Goal: Task Accomplishment & Management: Complete application form

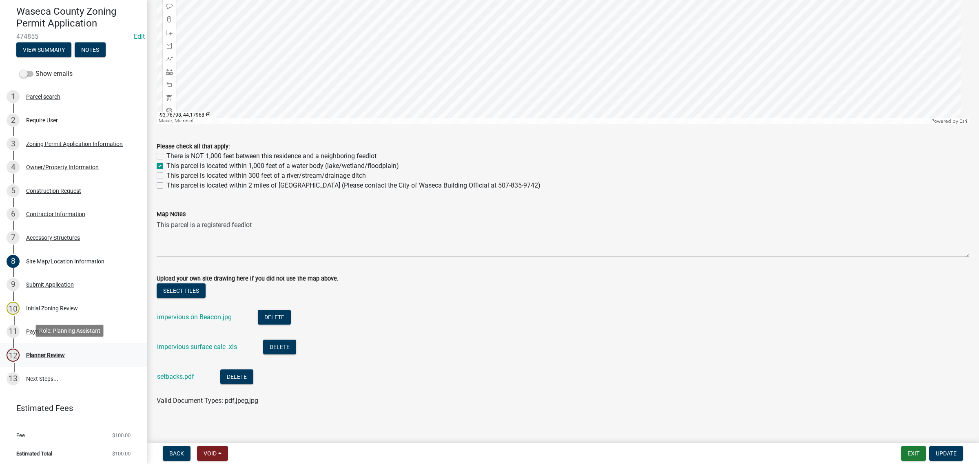
scroll to position [71, 0]
click at [47, 358] on div "12 Planner Review" at bounding box center [70, 353] width 127 height 13
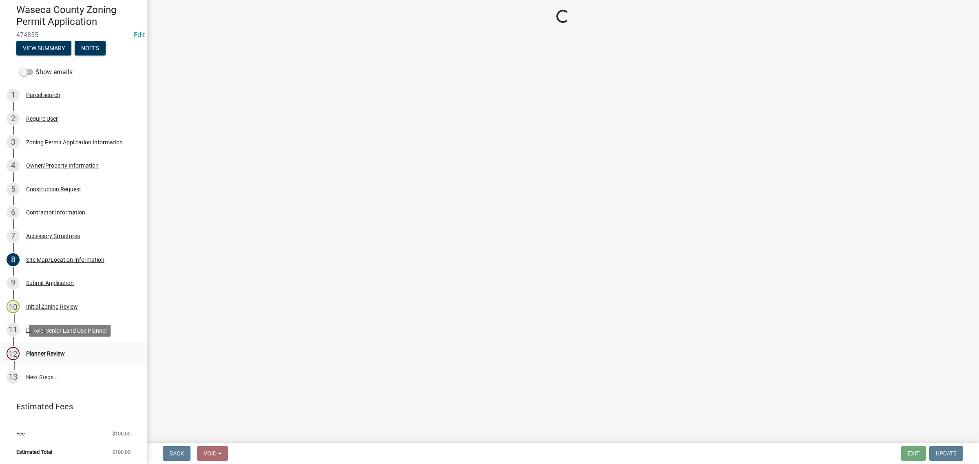
scroll to position [0, 0]
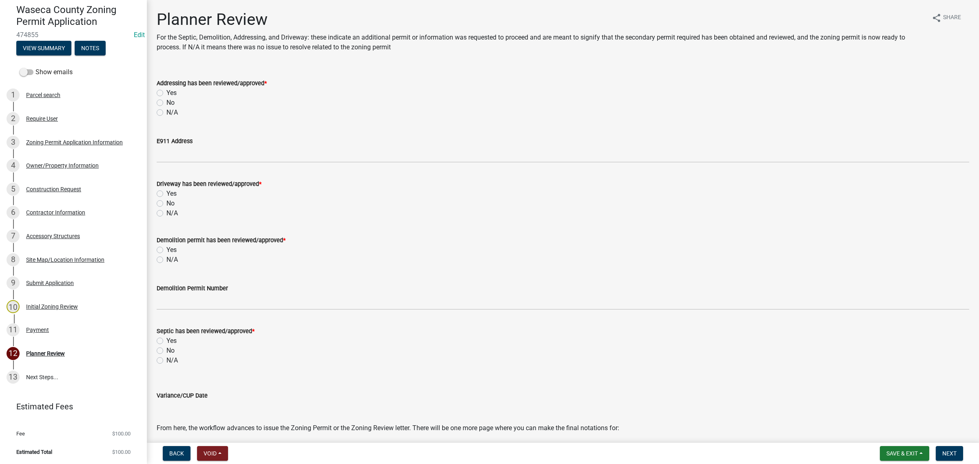
click at [166, 109] on label "N/A" at bounding box center [171, 113] width 11 height 10
click at [166, 109] on input "N/A" at bounding box center [168, 110] width 5 height 5
radio input "true"
click at [166, 211] on label "N/A" at bounding box center [171, 213] width 11 height 10
click at [166, 211] on input "N/A" at bounding box center [168, 210] width 5 height 5
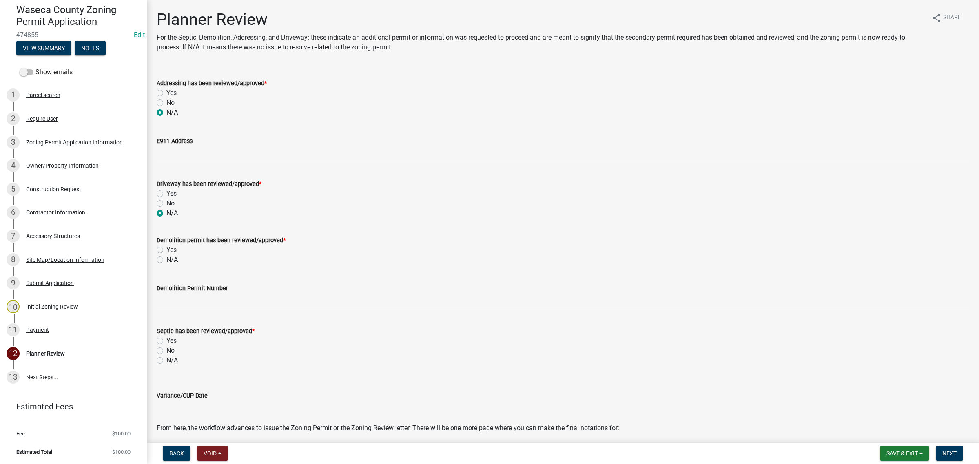
radio input "true"
click at [166, 251] on label "Yes" at bounding box center [171, 250] width 10 height 10
click at [166, 250] on input "Yes" at bounding box center [168, 247] width 5 height 5
radio input "true"
click at [166, 360] on label "N/A" at bounding box center [171, 361] width 11 height 10
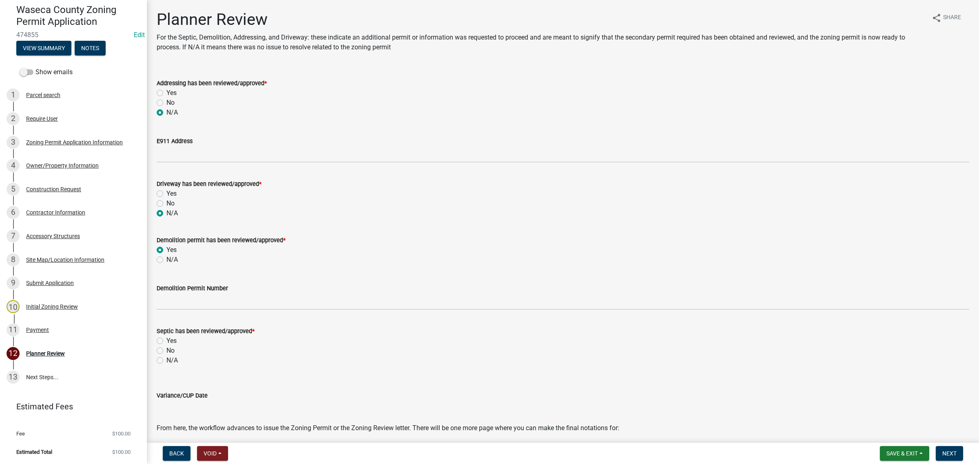
click at [166, 360] on input "N/A" at bounding box center [168, 358] width 5 height 5
radio input "true"
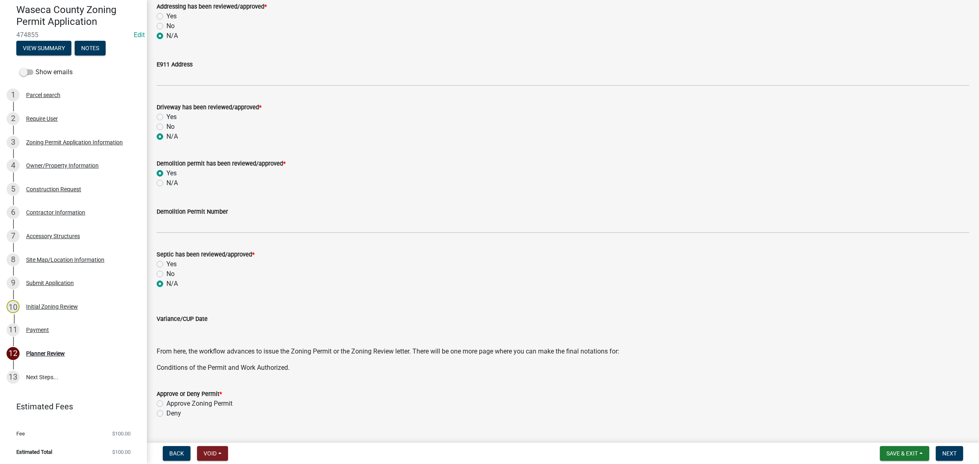
scroll to position [156, 0]
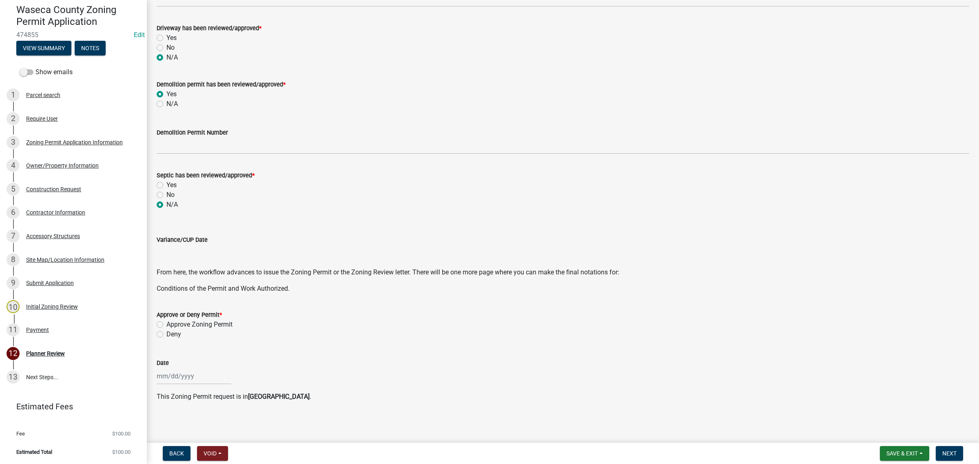
click at [171, 324] on label "Approve Zoning Permit" at bounding box center [199, 325] width 66 height 10
click at [171, 324] on input "Approve Zoning Permit" at bounding box center [168, 322] width 5 height 5
radio input "true"
click at [170, 374] on div at bounding box center [194, 376] width 75 height 17
select select "9"
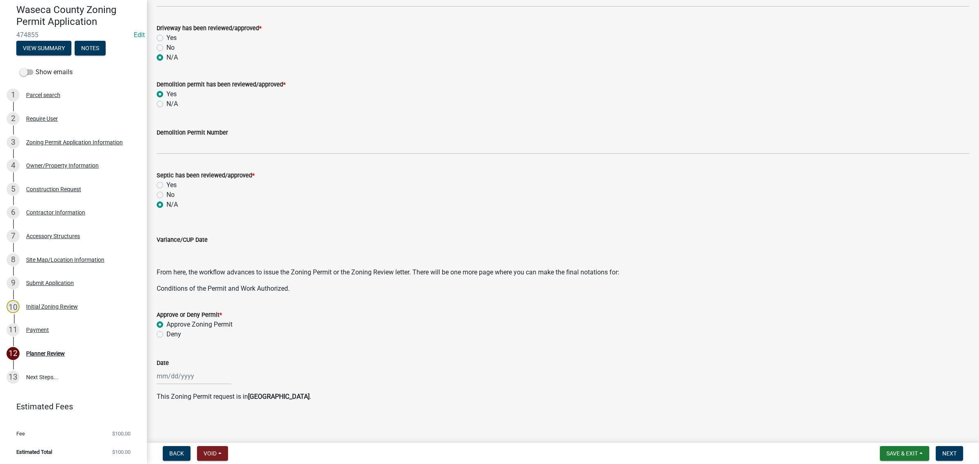
select select "2025"
click at [217, 316] on div "19" at bounding box center [216, 320] width 13 height 13
type input "[DATE]"
click at [914, 453] on span "Save & Exit" at bounding box center [901, 453] width 31 height 7
click at [879, 403] on button "Save" at bounding box center [896, 413] width 65 height 20
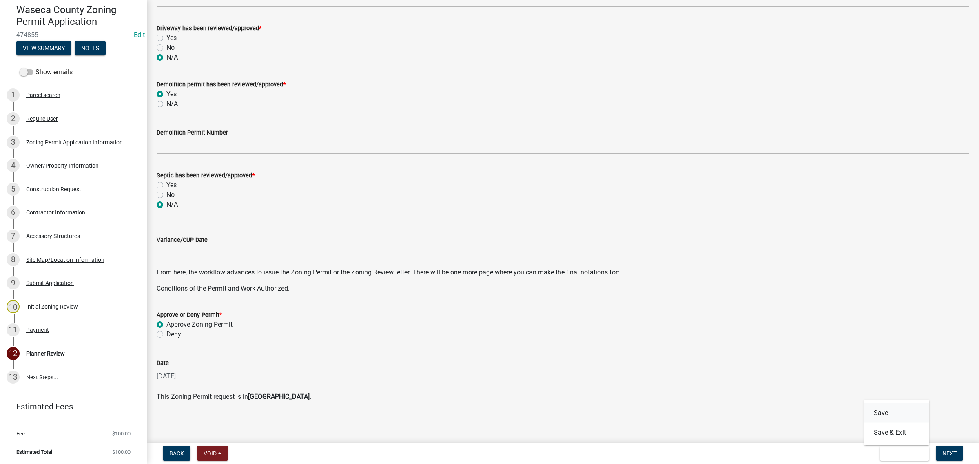
scroll to position [0, 0]
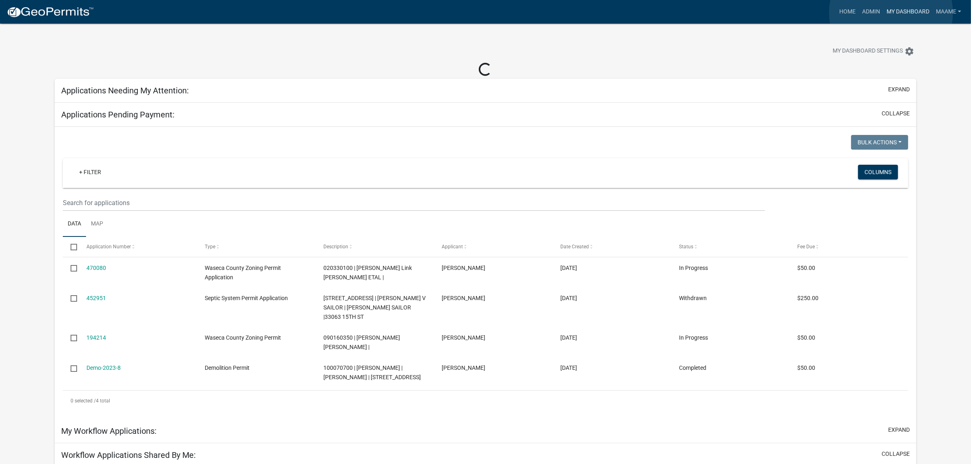
click at [891, 13] on link "My Dashboard" at bounding box center [907, 11] width 49 height 15
click at [867, 13] on link "Admin" at bounding box center [871, 11] width 24 height 15
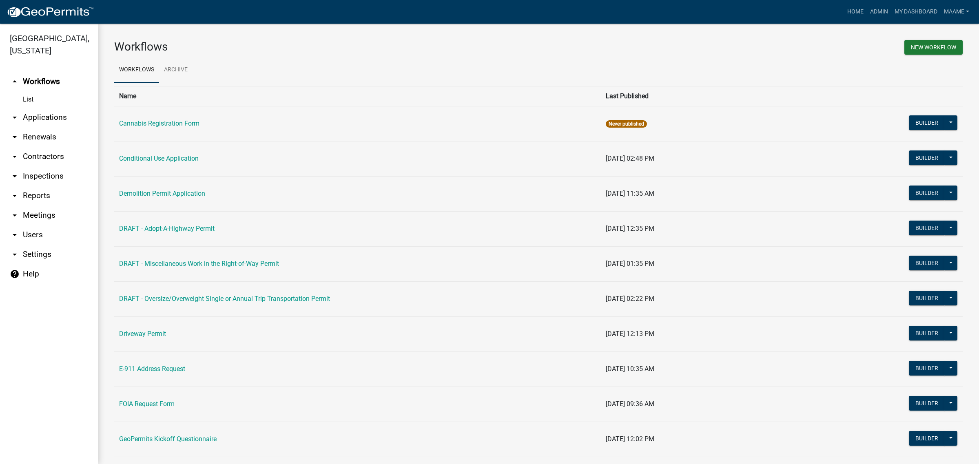
click at [46, 115] on link "arrow_drop_down Applications" at bounding box center [49, 118] width 98 height 20
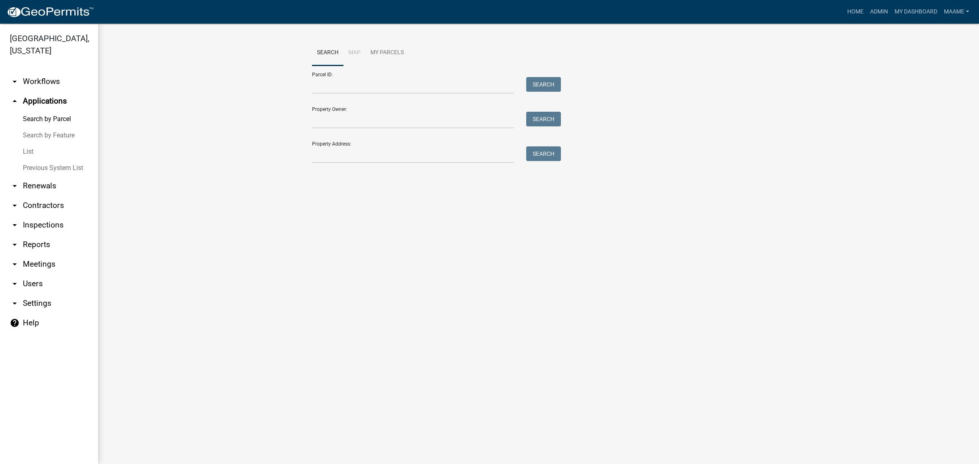
click at [33, 152] on link "List" at bounding box center [49, 152] width 98 height 16
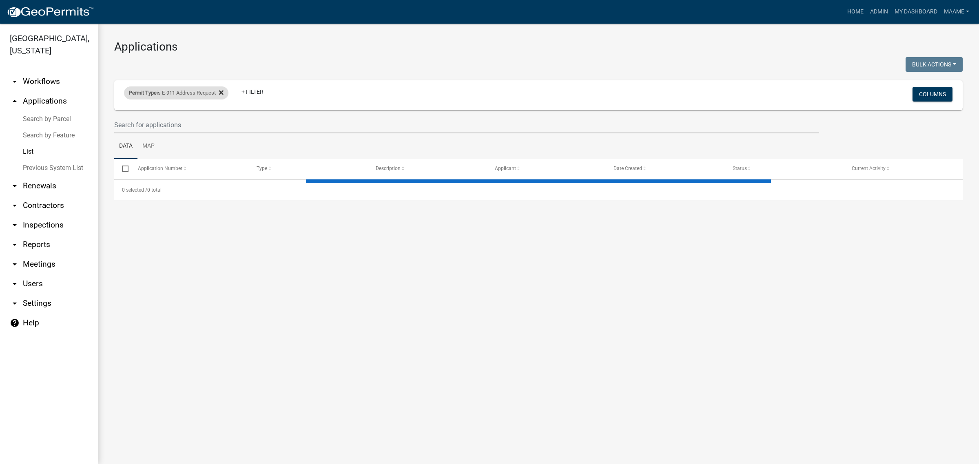
select select "3: 100"
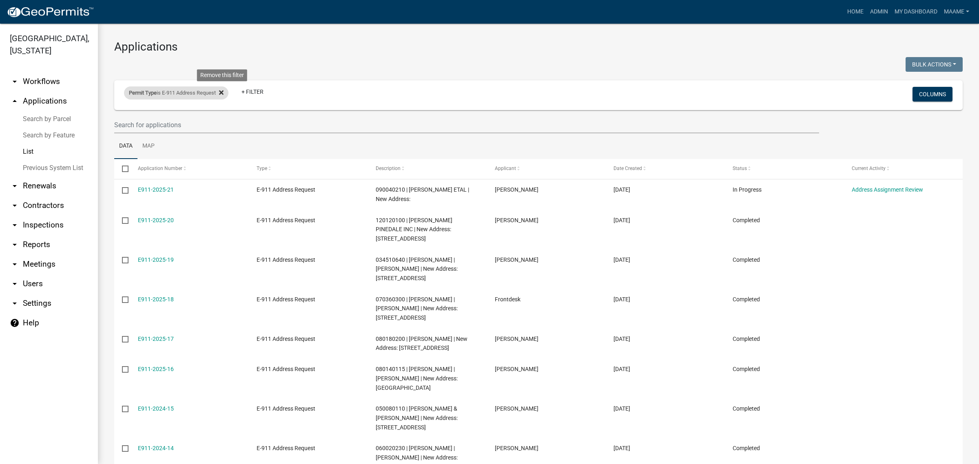
click at [223, 94] on icon at bounding box center [221, 92] width 4 height 7
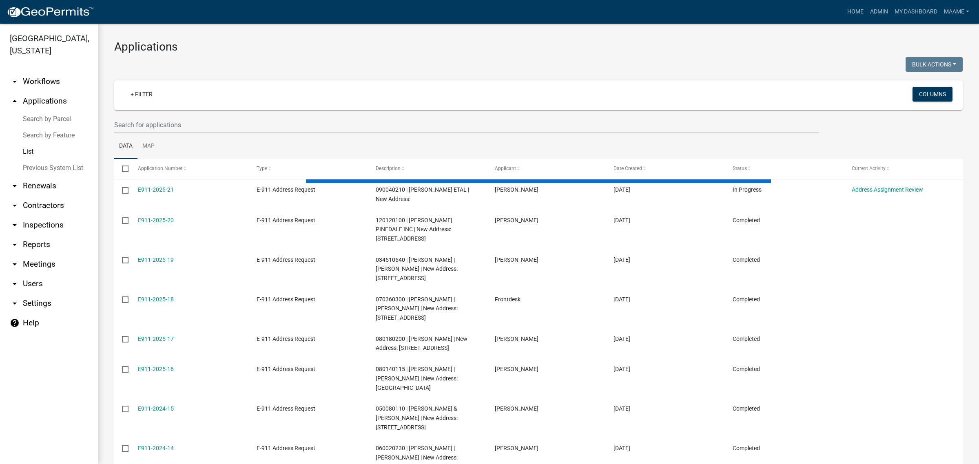
click at [36, 102] on link "arrow_drop_up Applications" at bounding box center [49, 101] width 98 height 20
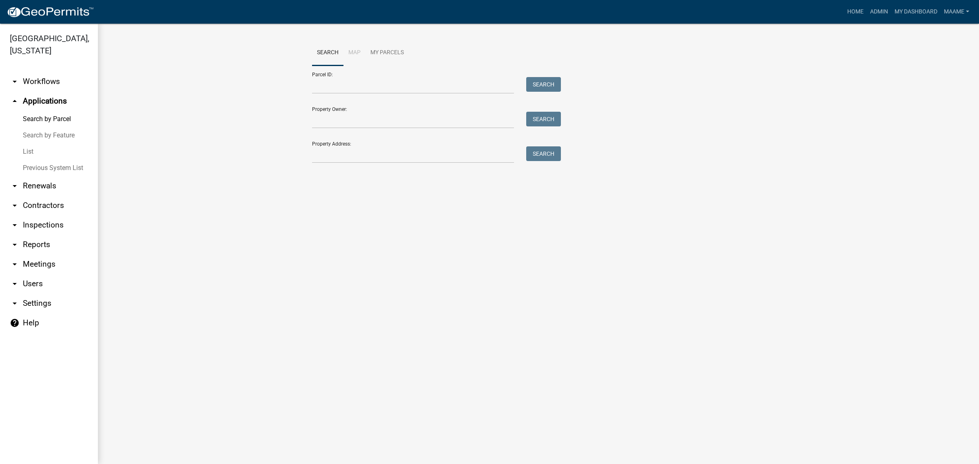
click at [314, 87] on div at bounding box center [413, 85] width 214 height 17
click at [317, 87] on input "Parcel ID:" at bounding box center [413, 85] width 202 height 17
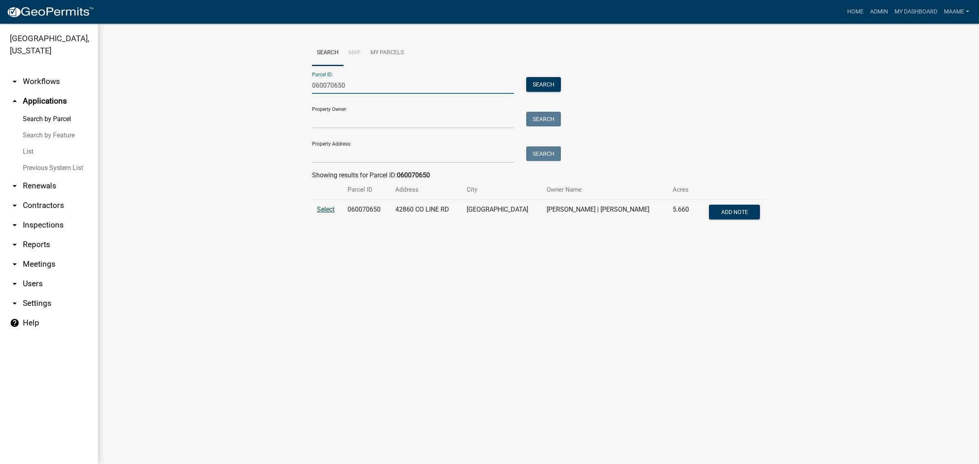
type input "060070650"
click at [325, 207] on span "Select" at bounding box center [326, 210] width 18 height 8
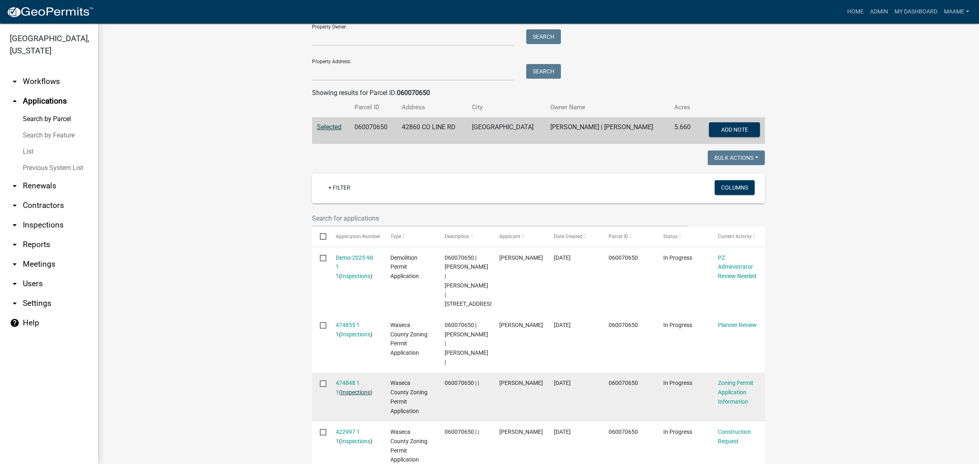
scroll to position [153, 0]
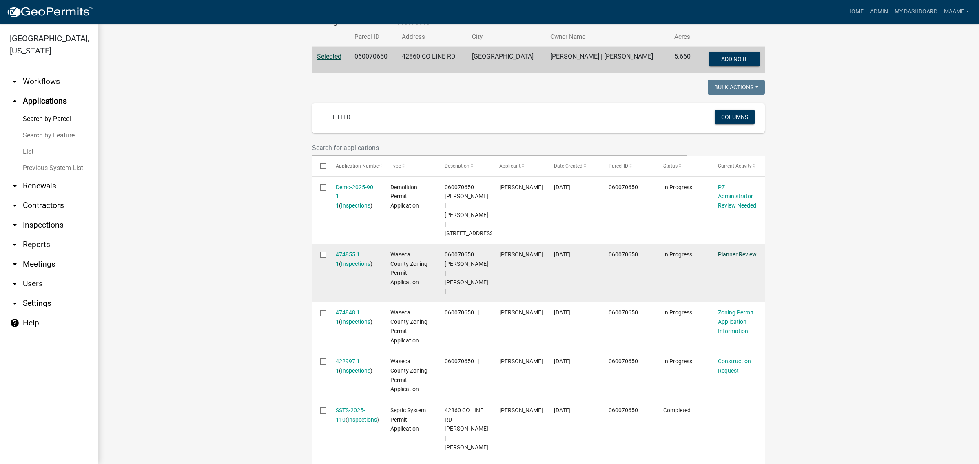
click at [732, 256] on link "Planner Review" at bounding box center [737, 254] width 39 height 7
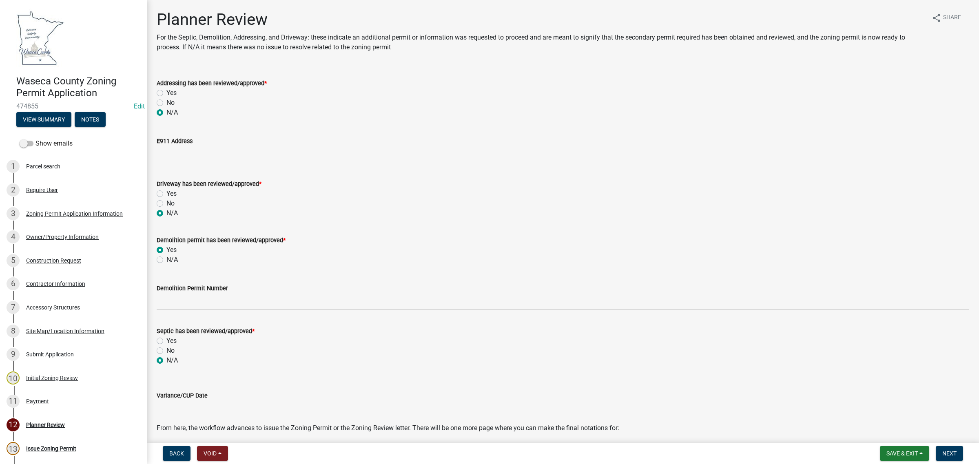
scroll to position [102, 0]
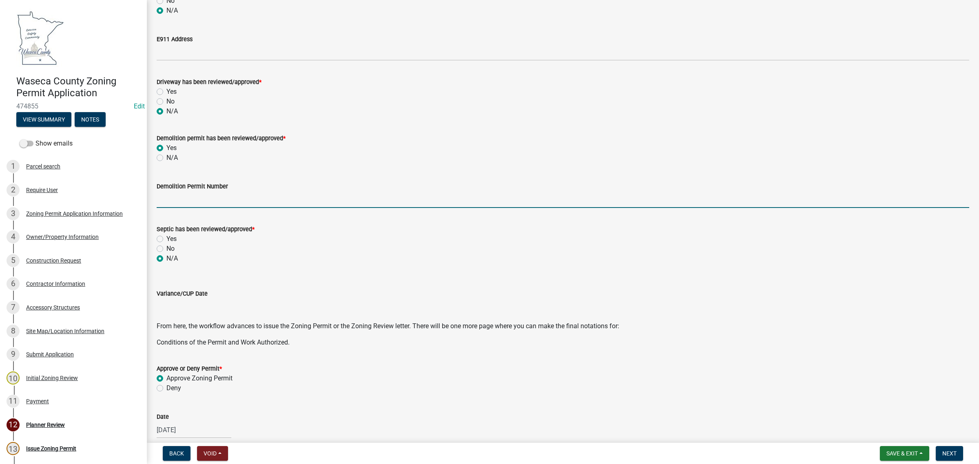
click at [178, 204] on input "Demolition Permit Number" at bounding box center [563, 199] width 812 height 17
type input "Demo-2025-90"
click at [954, 451] on span "Next" at bounding box center [949, 453] width 14 height 7
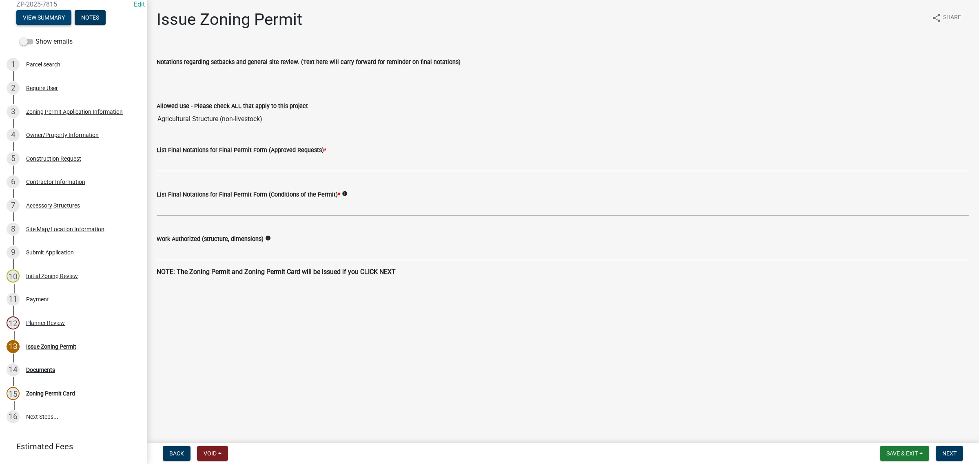
click at [38, 20] on button "View Summary" at bounding box center [43, 17] width 55 height 15
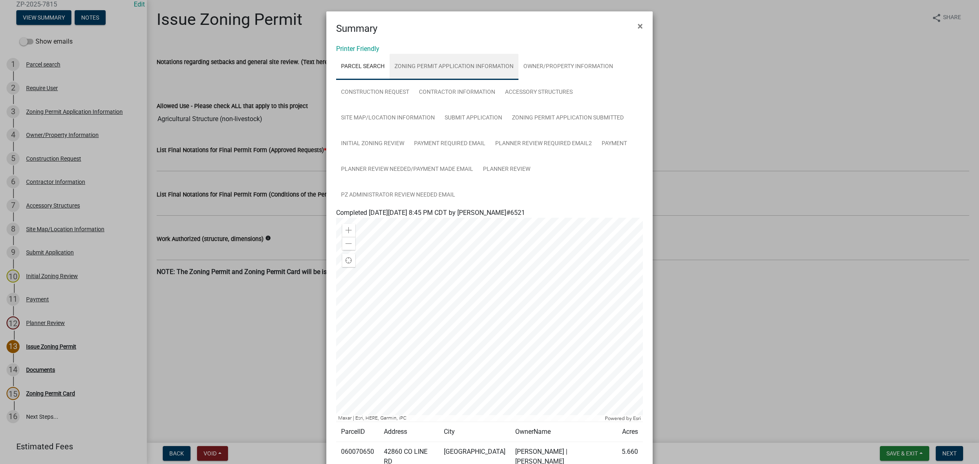
click at [447, 71] on link "Zoning Permit Application Information" at bounding box center [453, 67] width 129 height 26
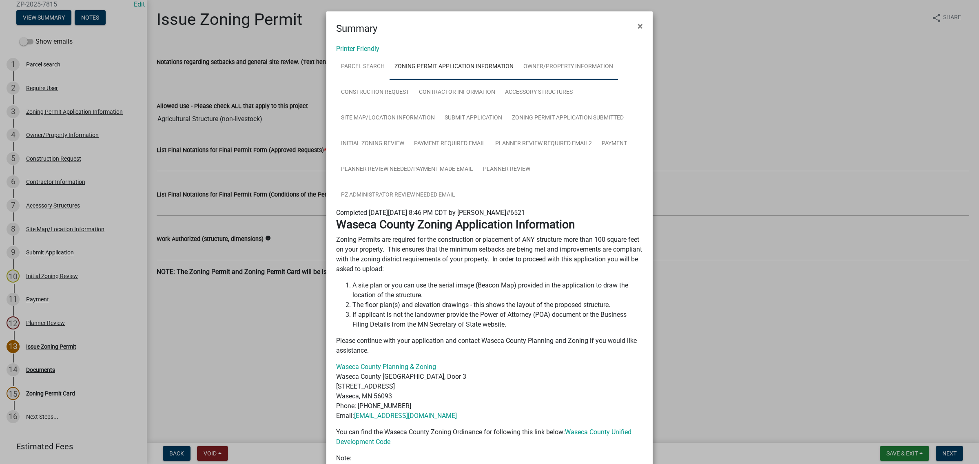
click at [540, 64] on link "Owner/Property Information" at bounding box center [567, 67] width 99 height 26
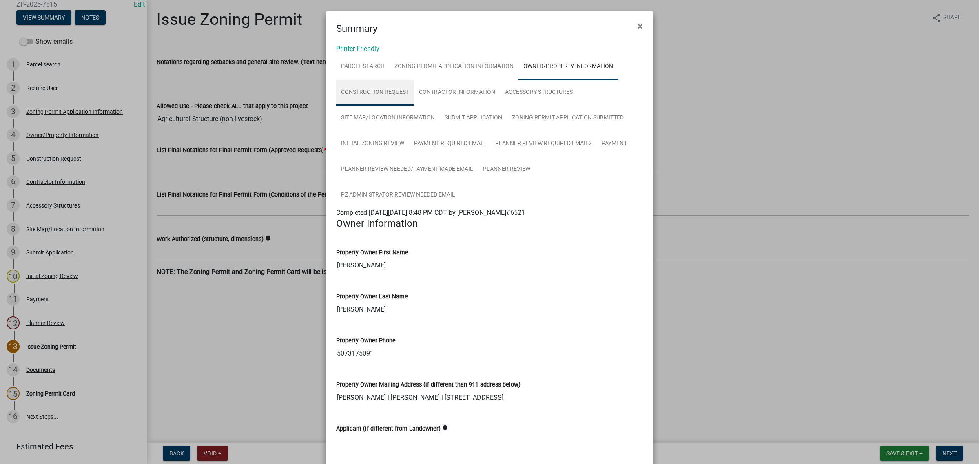
click at [368, 100] on link "Construction Request" at bounding box center [375, 93] width 78 height 26
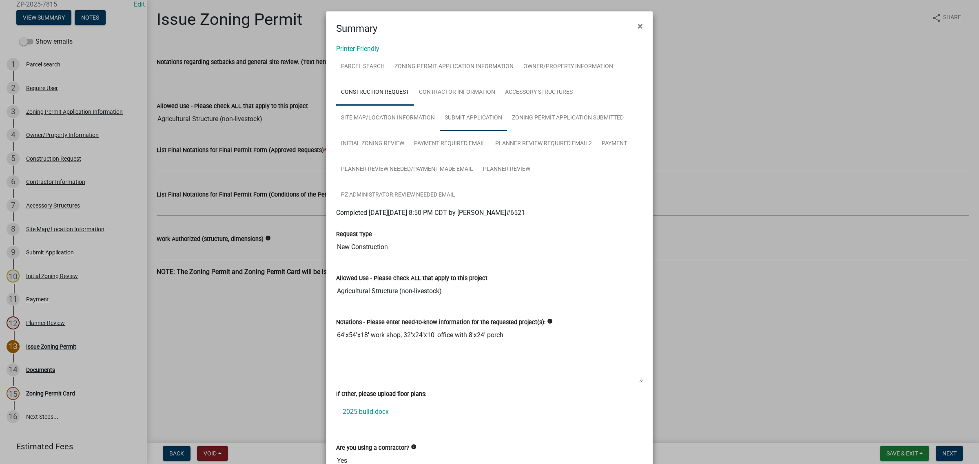
click at [465, 126] on link "Submit Application" at bounding box center [473, 118] width 67 height 26
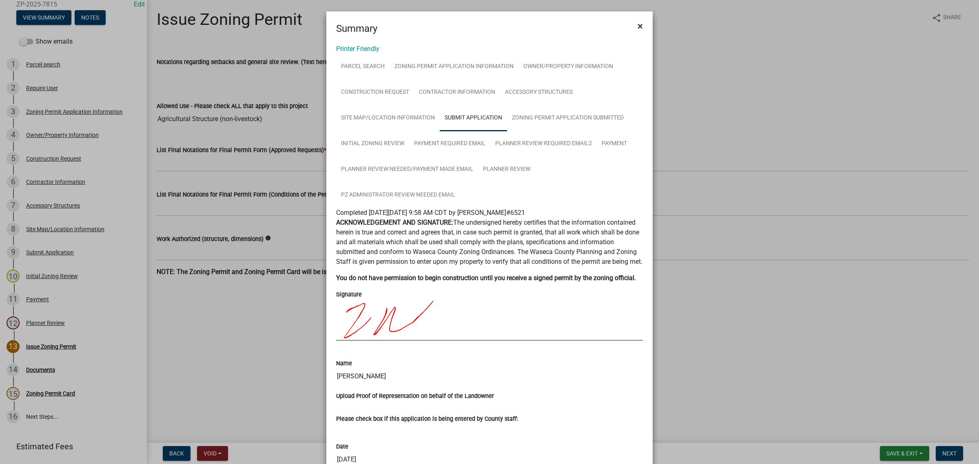
click at [637, 23] on span "×" at bounding box center [639, 25] width 5 height 11
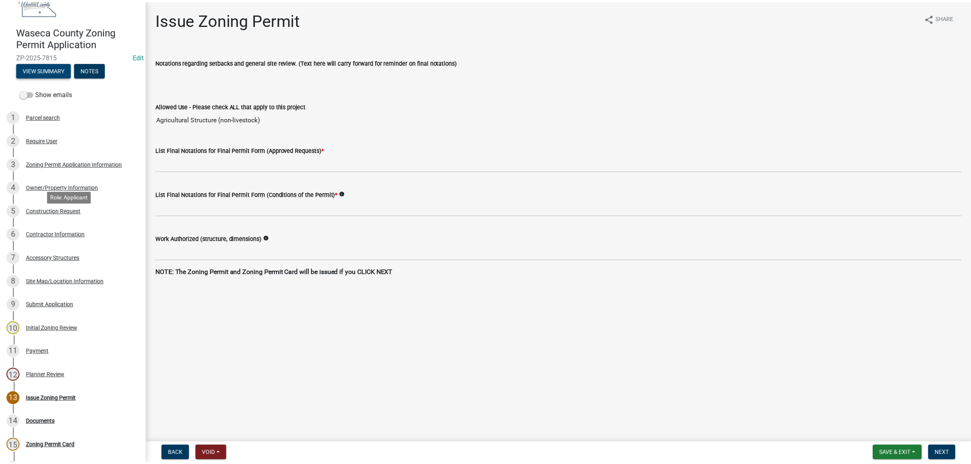
scroll to position [0, 0]
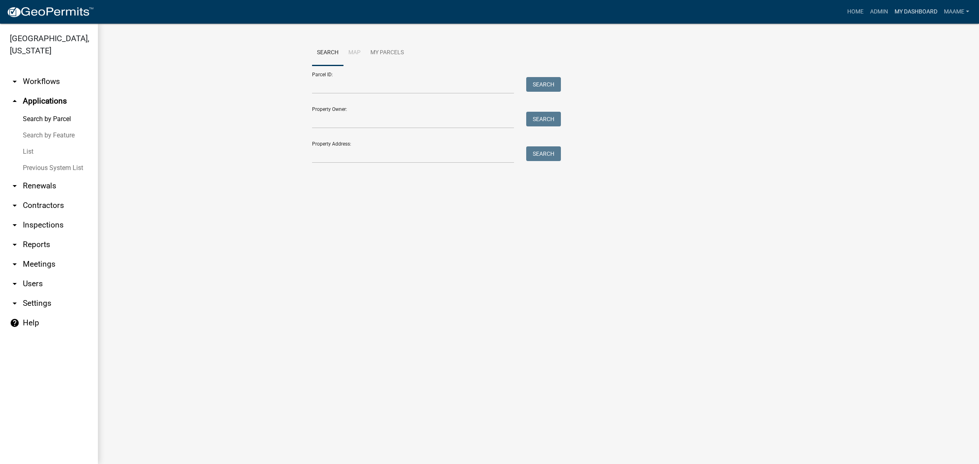
click at [898, 10] on link "My Dashboard" at bounding box center [915, 11] width 49 height 15
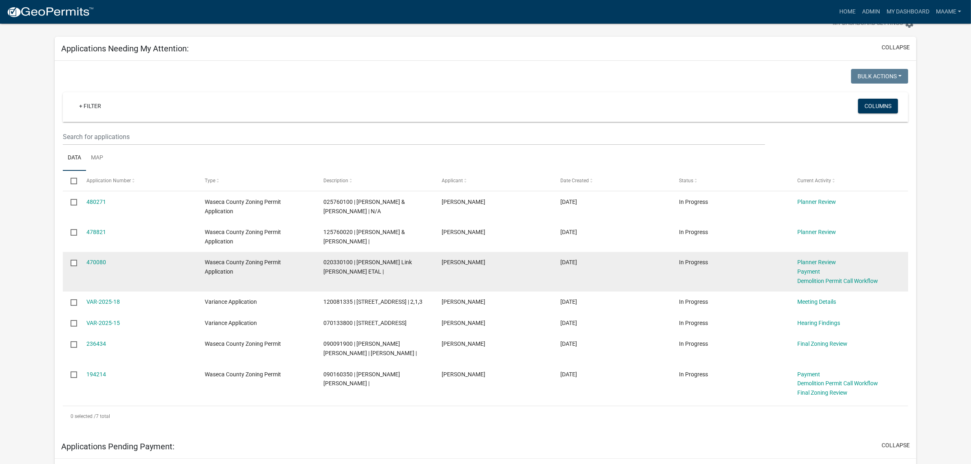
scroll to position [51, 0]
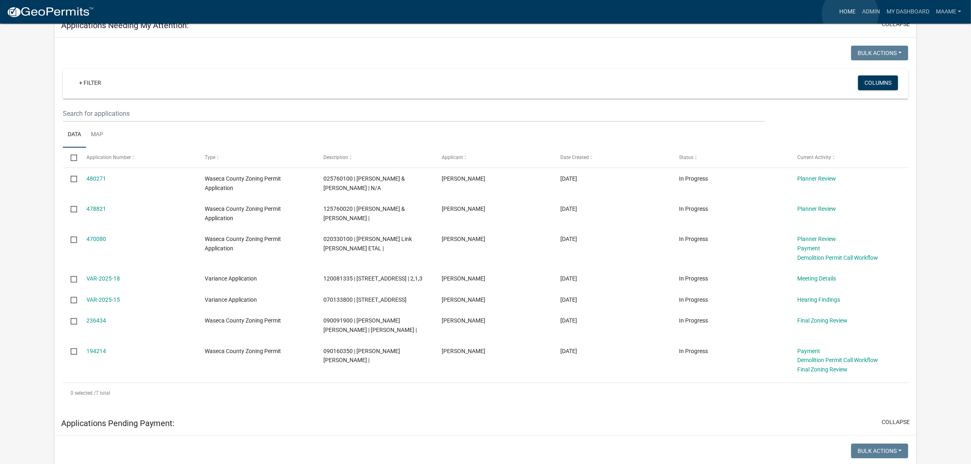
click at [850, 14] on link "Home" at bounding box center [847, 11] width 23 height 15
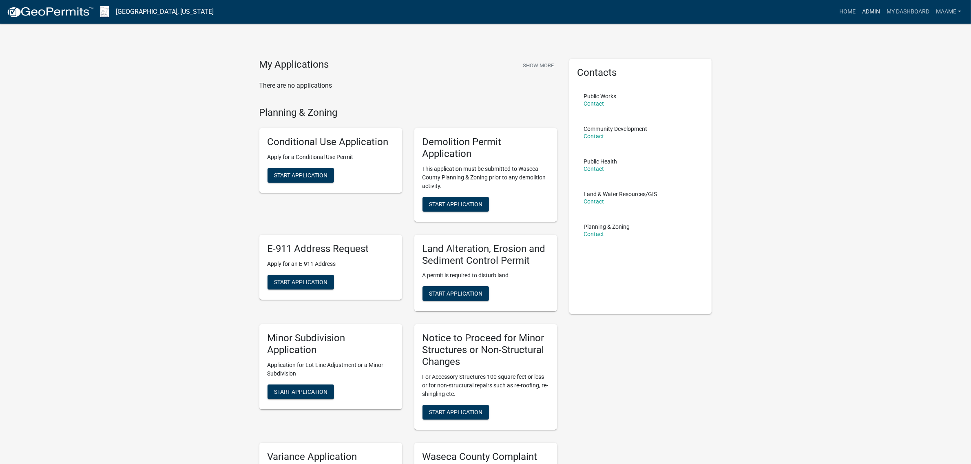
click at [869, 10] on link "Admin" at bounding box center [871, 11] width 24 height 15
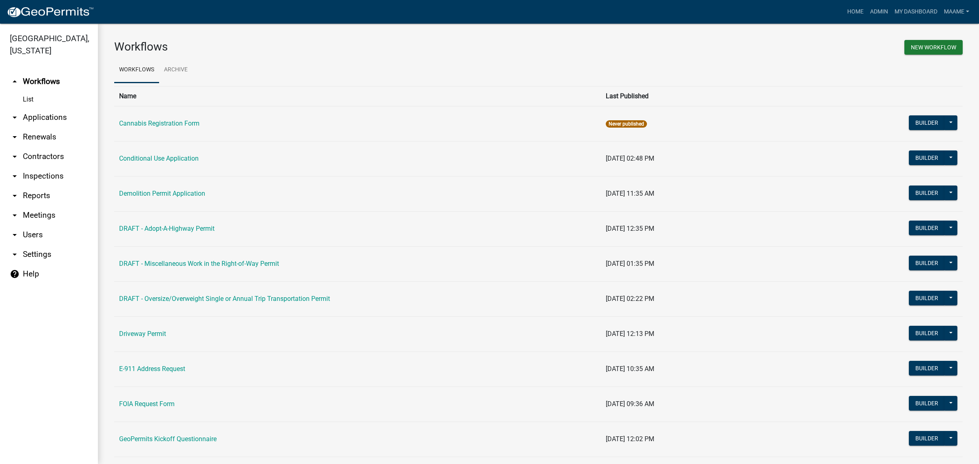
click at [46, 114] on link "arrow_drop_down Applications" at bounding box center [49, 118] width 98 height 20
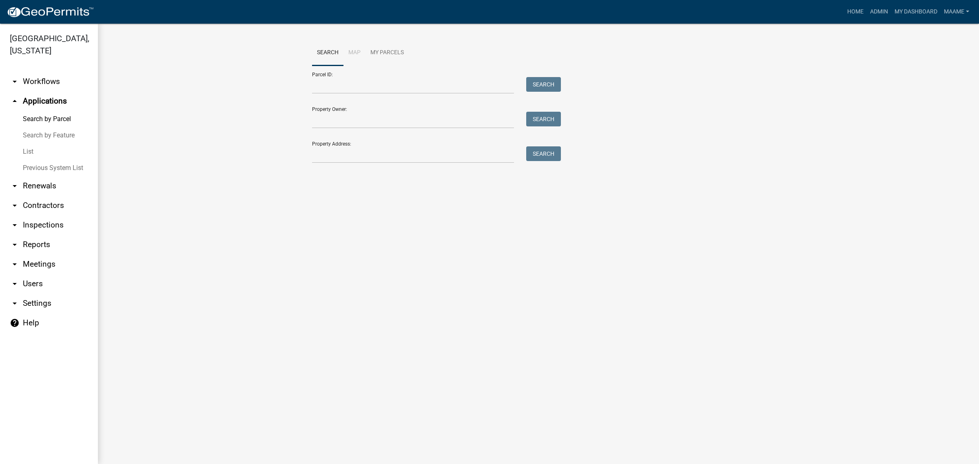
click at [27, 149] on link "List" at bounding box center [49, 152] width 98 height 16
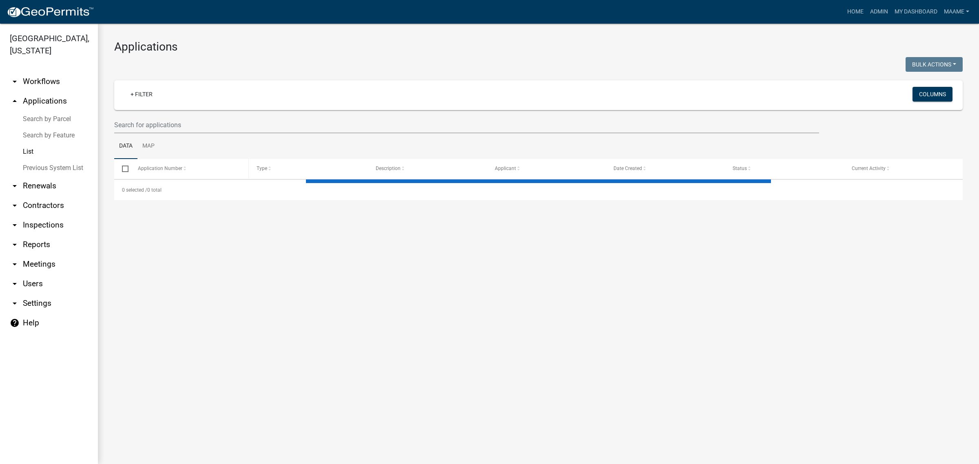
select select "3: 100"
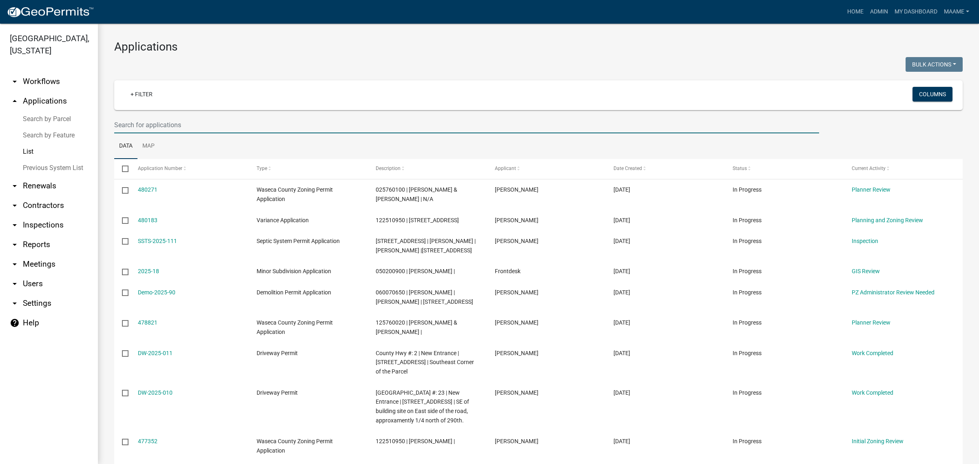
click at [164, 131] on input "text" at bounding box center [466, 125] width 705 height 17
type input "[PERSON_NAME]"
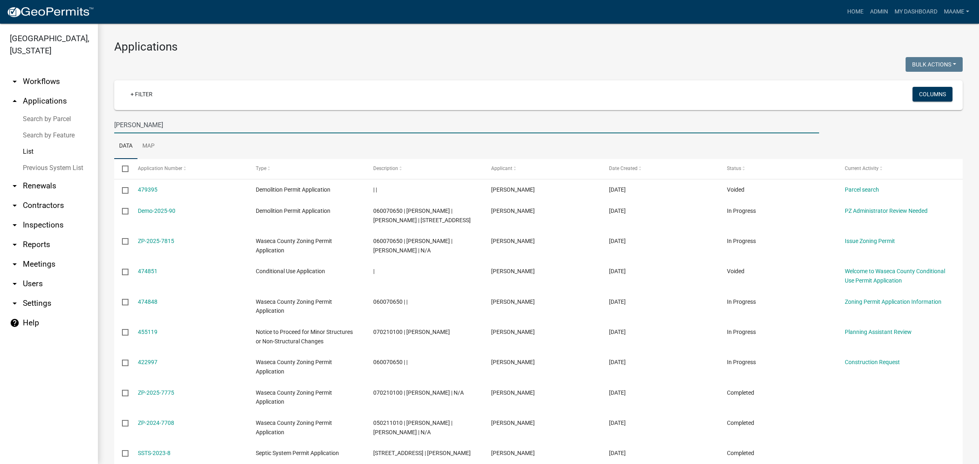
drag, startPoint x: 135, startPoint y: 123, endPoint x: 96, endPoint y: 115, distance: 40.4
click at [96, 115] on div "[GEOGRAPHIC_DATA], [US_STATE] arrow_drop_down Workflows List arrow_drop_up Appl…" at bounding box center [489, 244] width 979 height 440
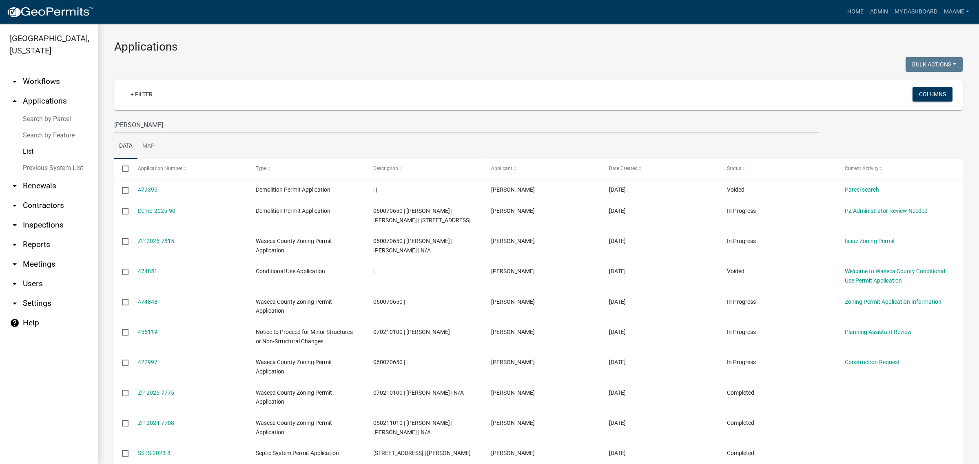
click at [420, 172] on div "Description" at bounding box center [424, 169] width 102 height 8
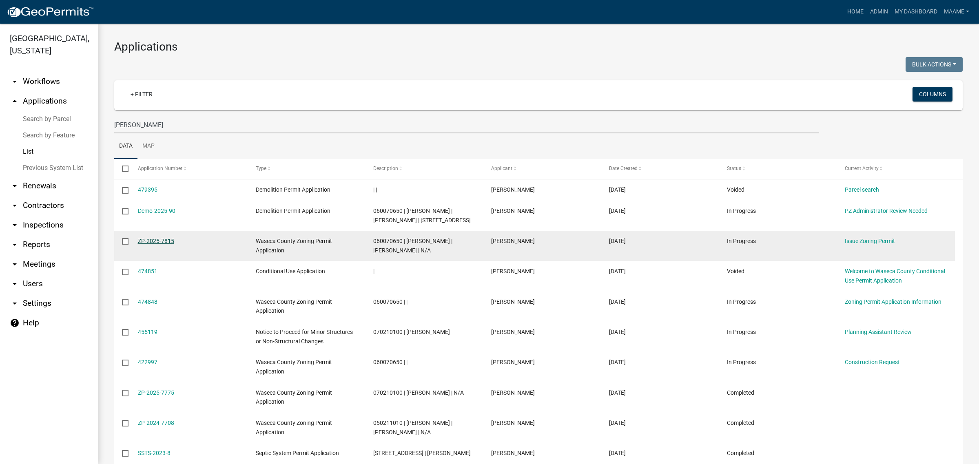
click at [154, 241] on link "ZP-2025-7815" at bounding box center [156, 241] width 36 height 7
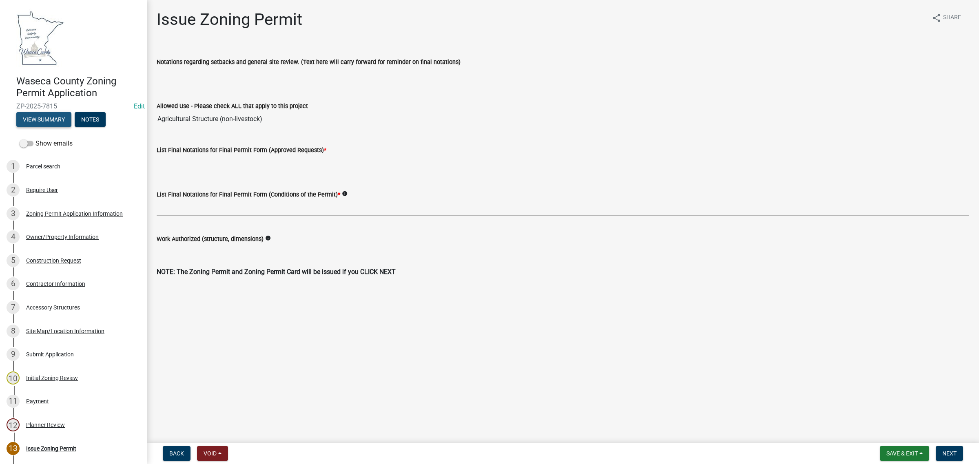
click at [62, 119] on button "View Summary" at bounding box center [43, 119] width 55 height 15
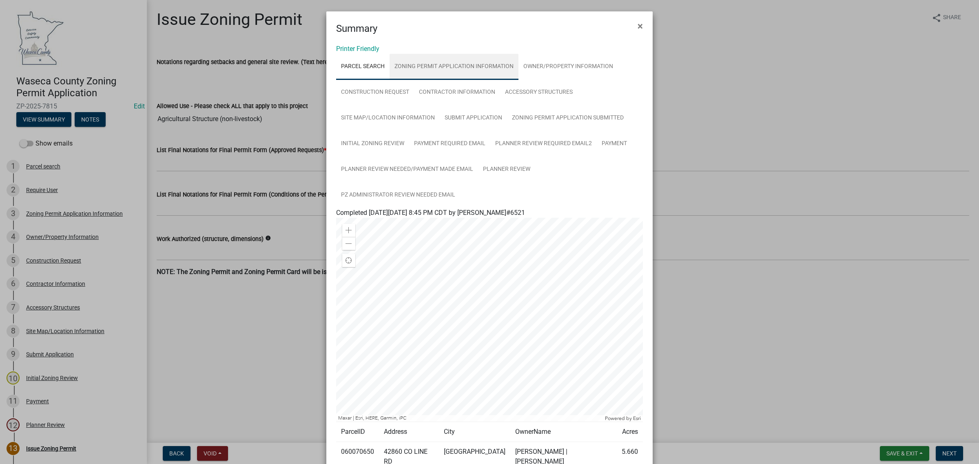
click at [412, 57] on link "Zoning Permit Application Information" at bounding box center [453, 67] width 129 height 26
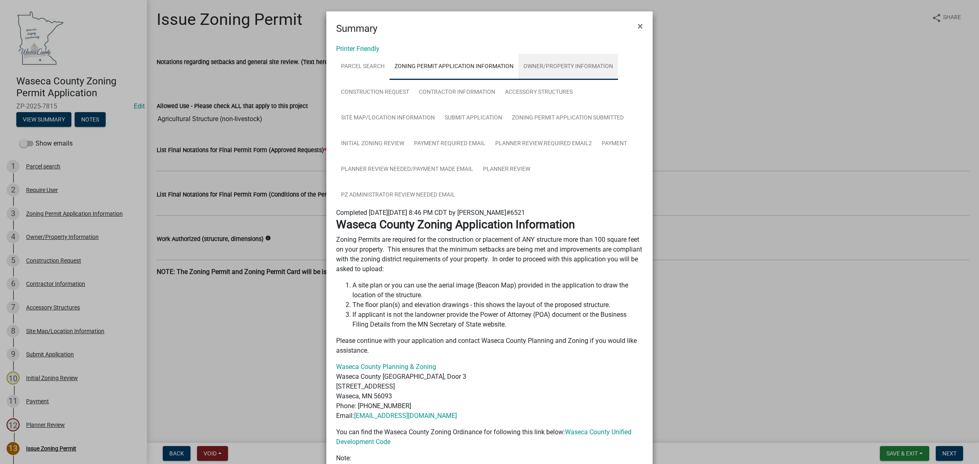
click at [539, 75] on link "Owner/Property Information" at bounding box center [567, 67] width 99 height 26
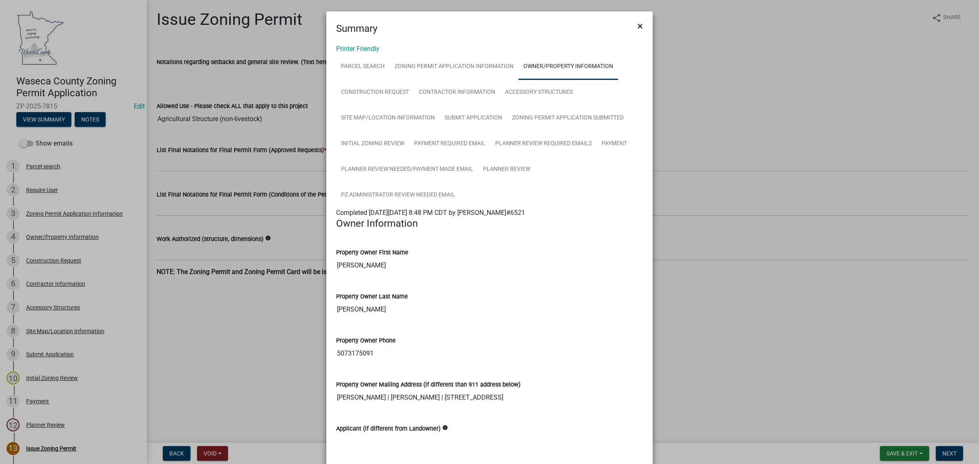
click at [637, 26] on span "×" at bounding box center [639, 25] width 5 height 11
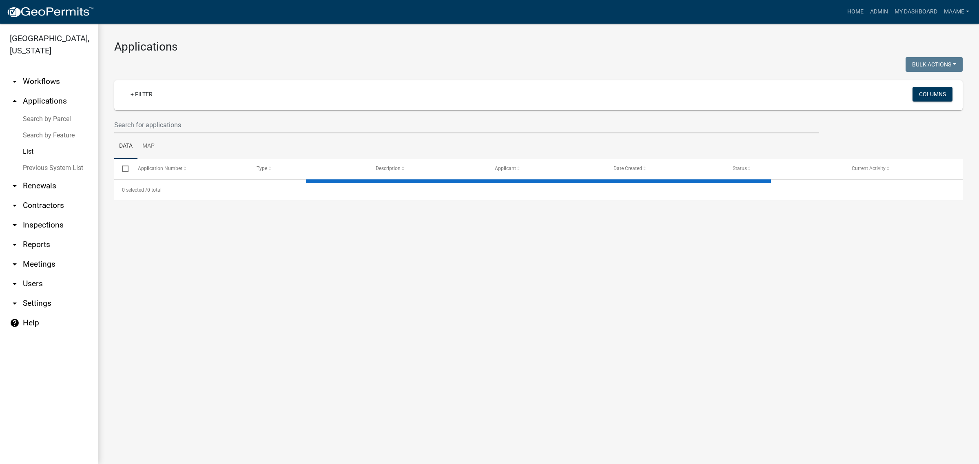
select select "3: 100"
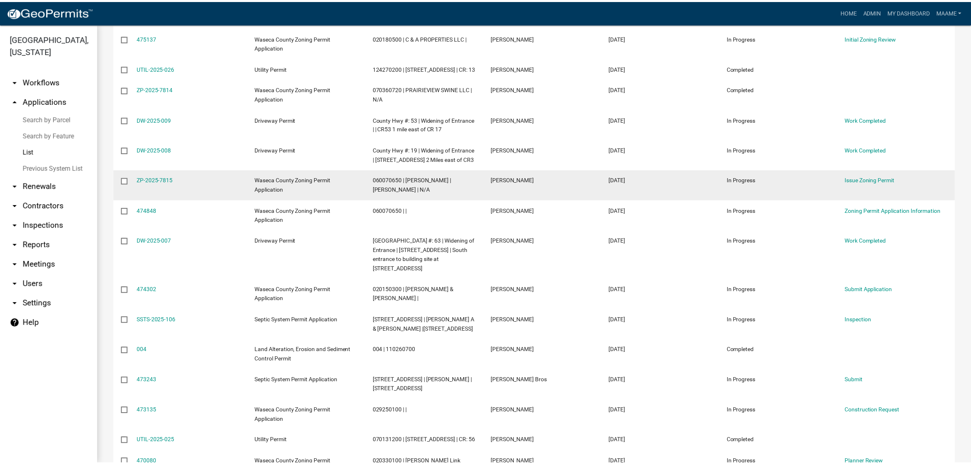
scroll to position [663, 0]
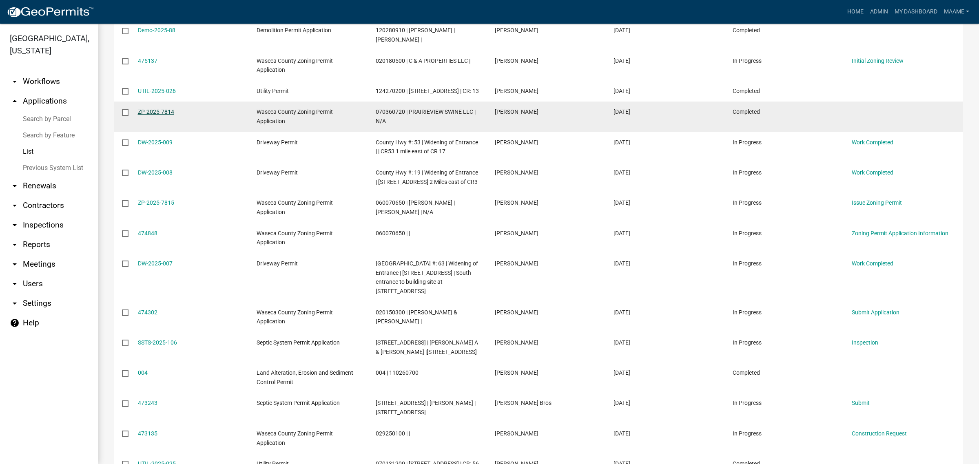
click at [168, 115] on link "ZP-2025-7814" at bounding box center [156, 111] width 36 height 7
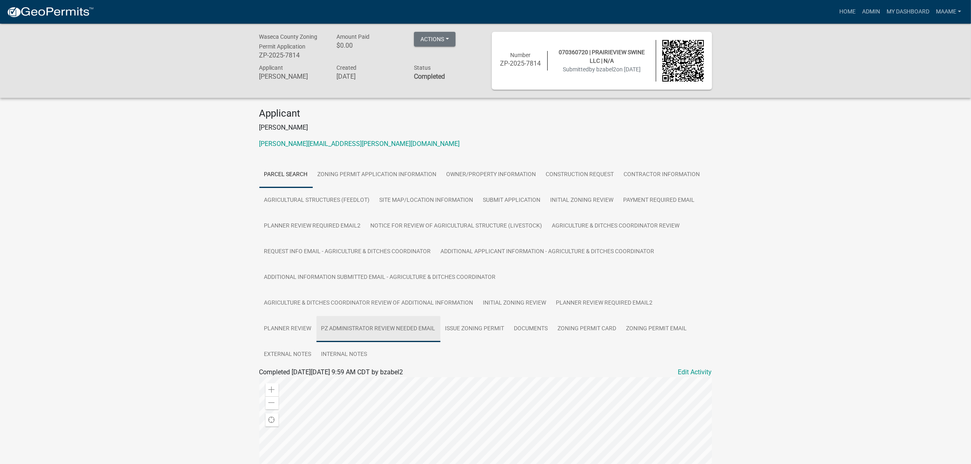
click at [345, 327] on link "PZ Administrator Review Needed Email" at bounding box center [378, 329] width 124 height 26
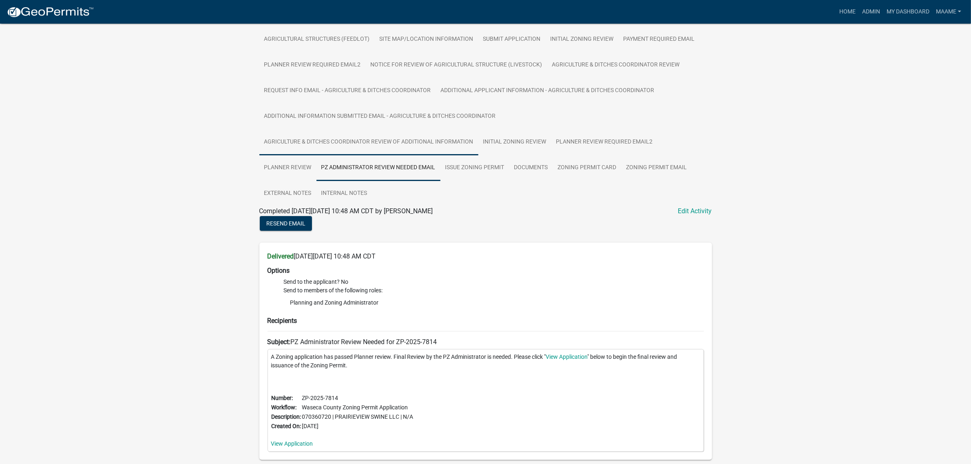
scroll to position [199, 0]
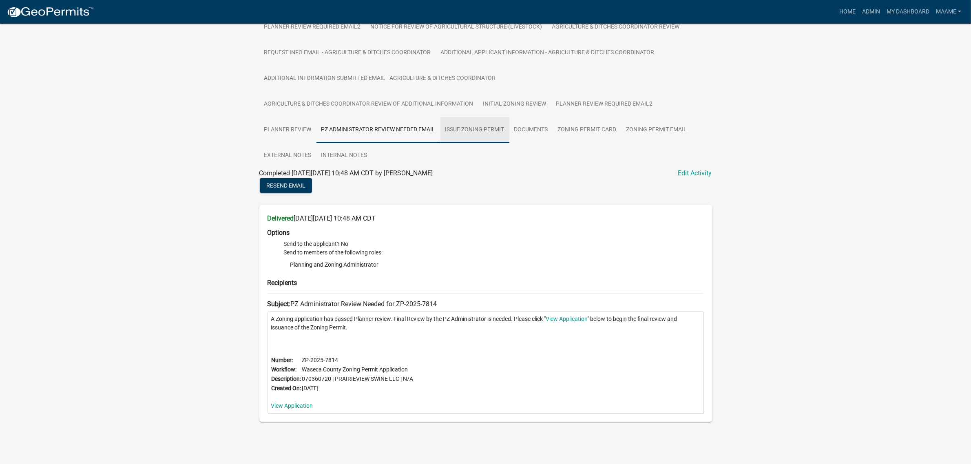
click at [465, 132] on link "Issue Zoning Permit" at bounding box center [474, 130] width 69 height 26
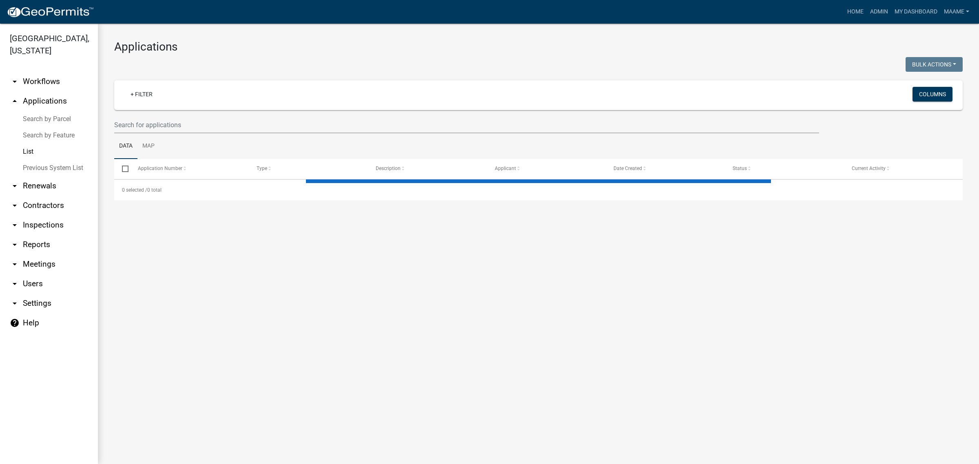
select select "3: 100"
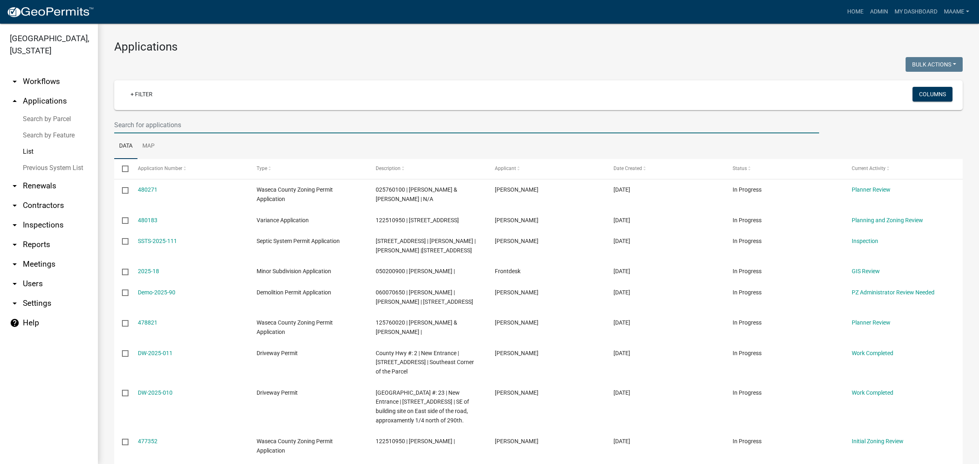
click at [182, 122] on input "text" at bounding box center [466, 125] width 705 height 17
type input "[PERSON_NAME]"
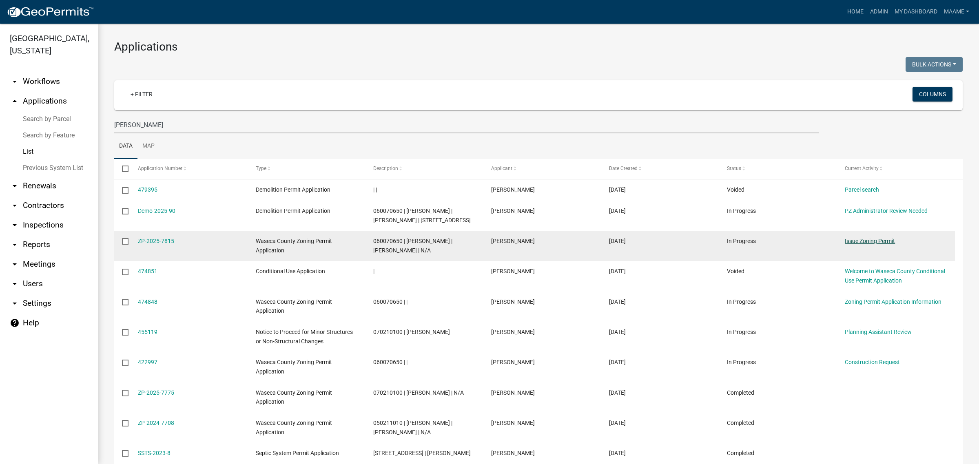
click at [863, 242] on link "Issue Zoning Permit" at bounding box center [870, 241] width 50 height 7
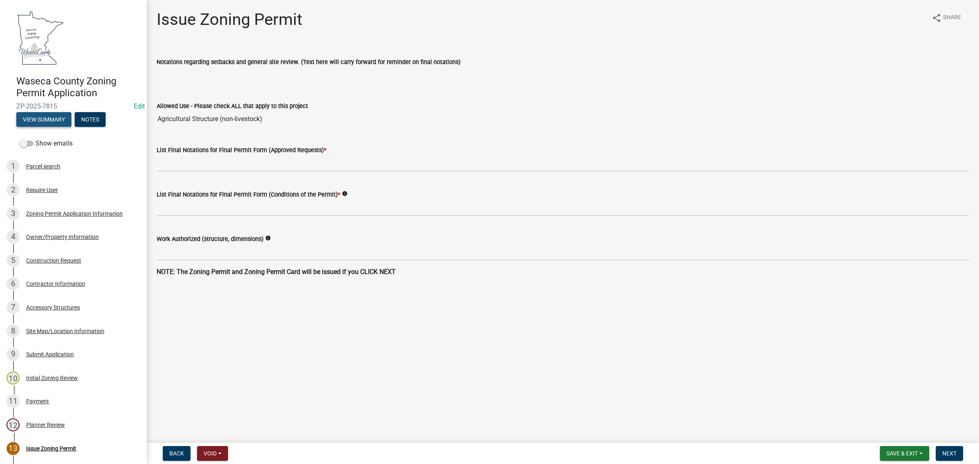
click at [34, 119] on button "View Summary" at bounding box center [43, 119] width 55 height 15
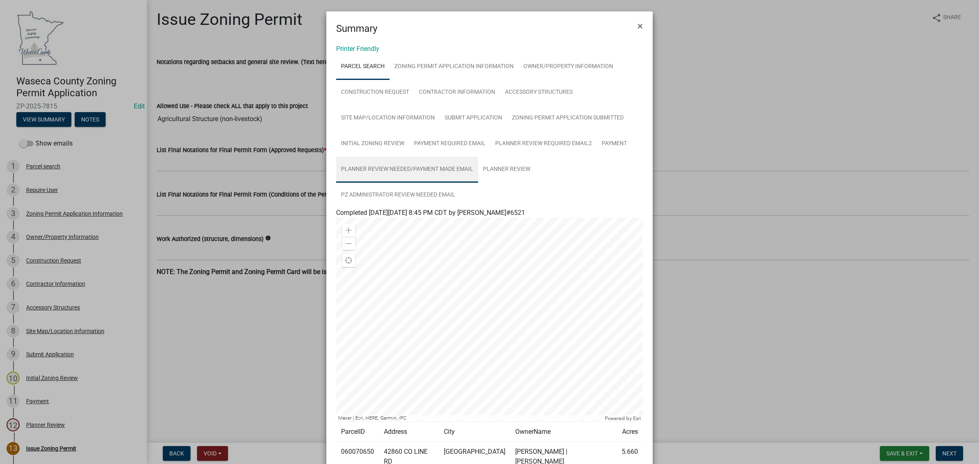
click at [455, 166] on link "Planner Review Needed/Payment Made Email" at bounding box center [407, 170] width 142 height 26
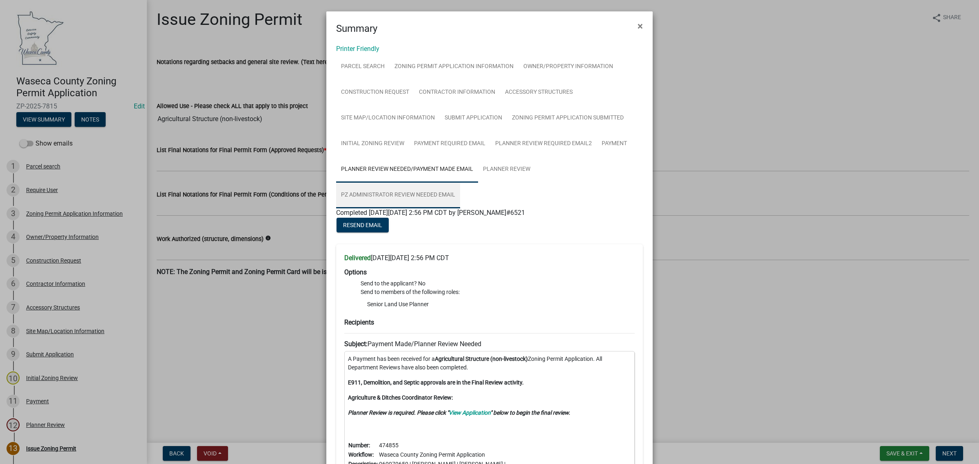
click at [431, 192] on link "PZ Administrator Review Needed Email" at bounding box center [398, 195] width 124 height 26
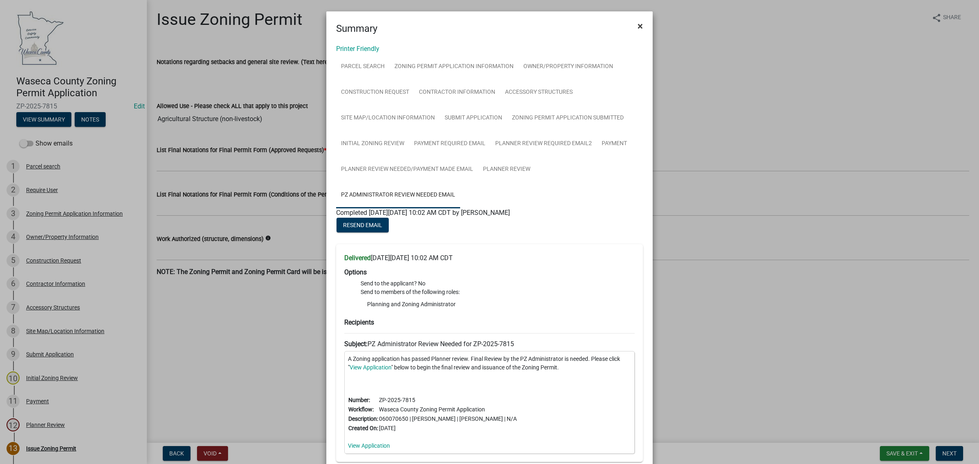
click at [637, 27] on span "×" at bounding box center [639, 25] width 5 height 11
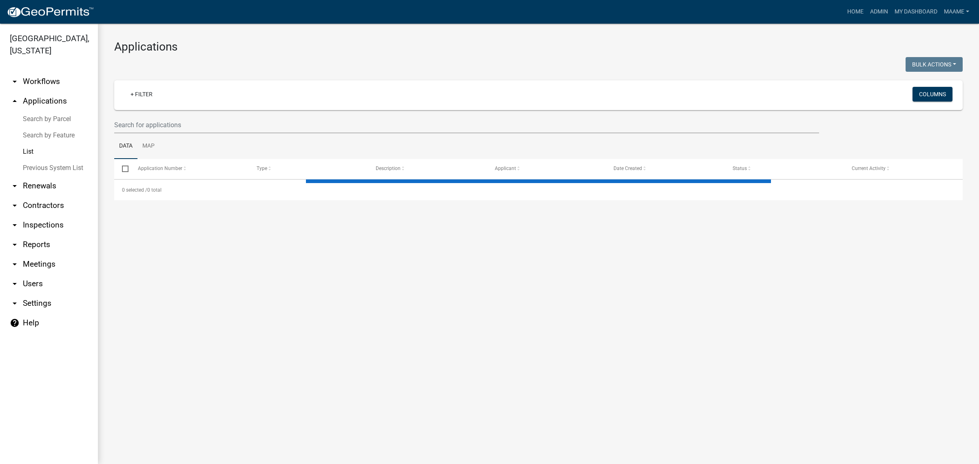
select select "3: 100"
